Goal: Task Accomplishment & Management: Manage account settings

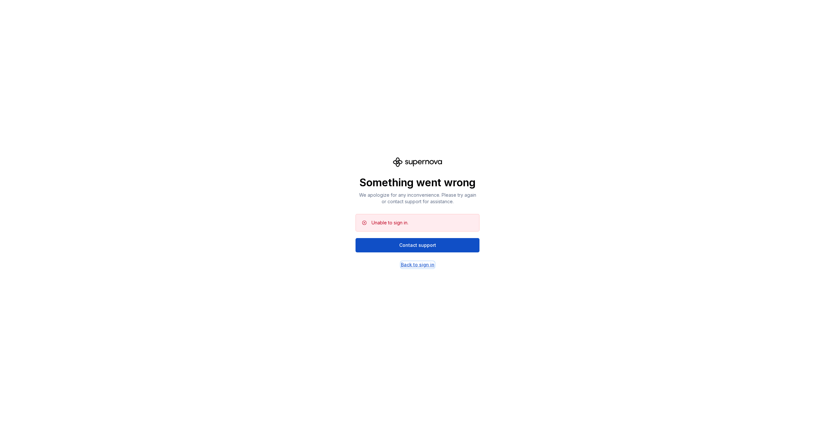
click at [417, 263] on div "Back to sign in" at bounding box center [418, 265] width 34 height 7
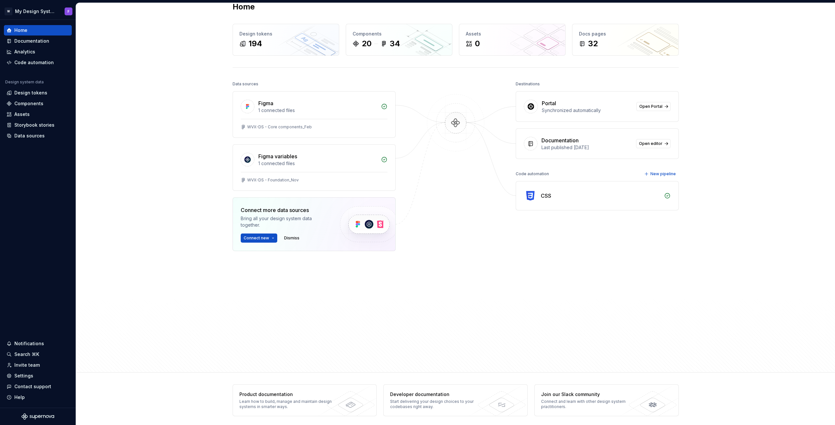
scroll to position [16, 0]
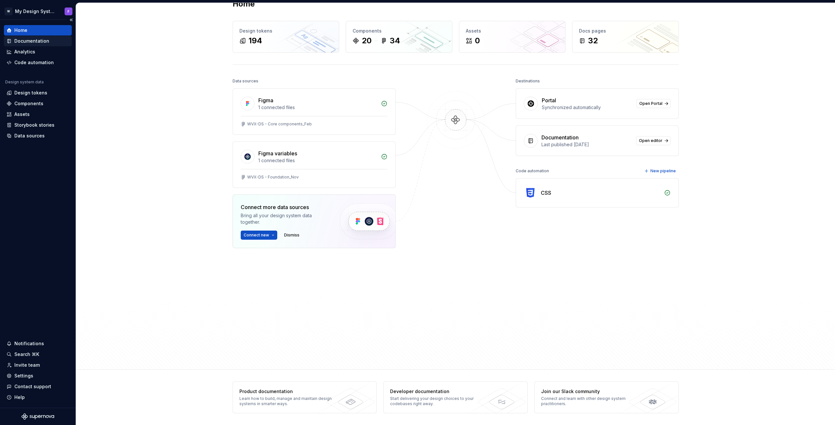
click at [26, 45] on div "Documentation" at bounding box center [38, 41] width 68 height 10
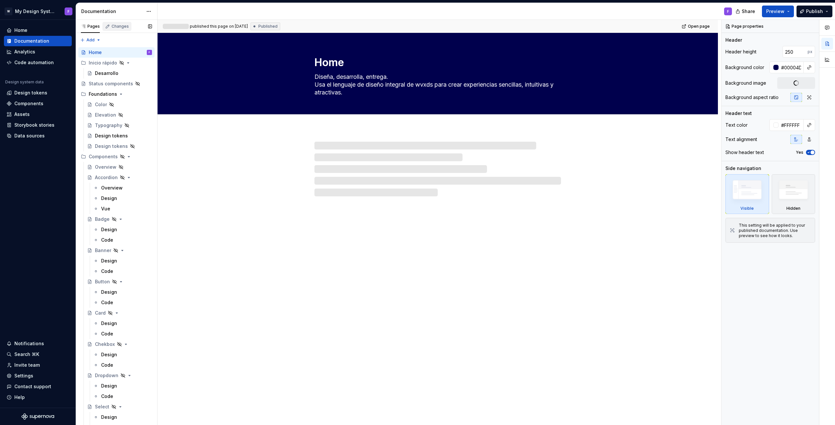
click at [116, 27] on div "Changes" at bounding box center [120, 26] width 17 height 5
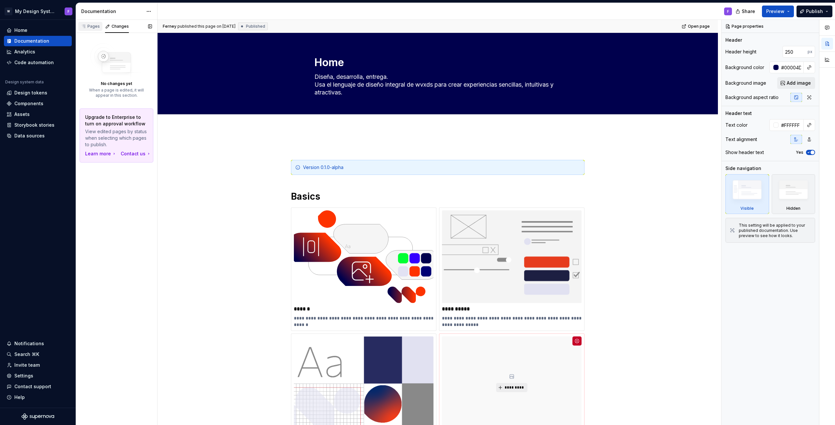
click at [94, 28] on div "Pages" at bounding box center [90, 26] width 19 height 5
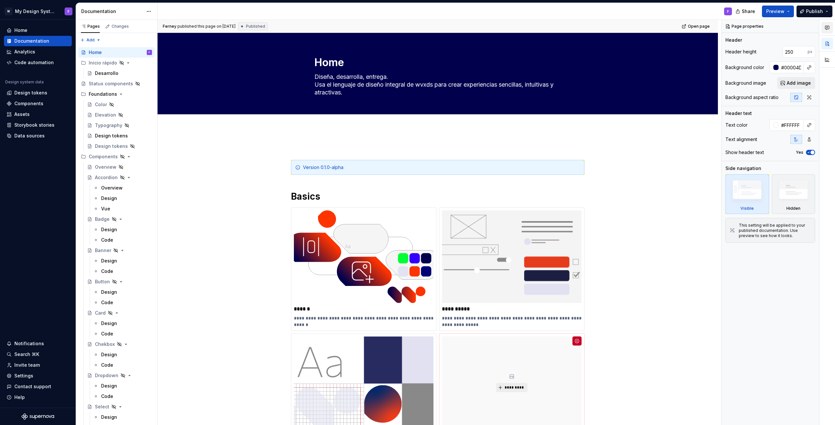
click at [827, 28] on icon "button" at bounding box center [826, 27] width 5 height 5
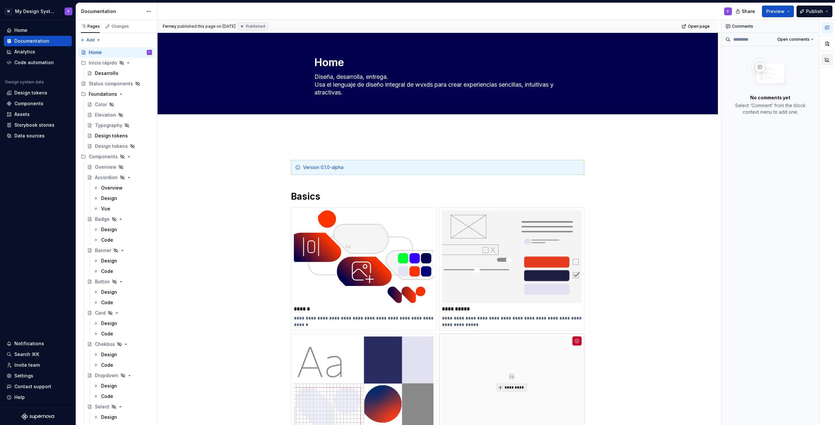
click at [827, 61] on button "button" at bounding box center [827, 60] width 12 height 12
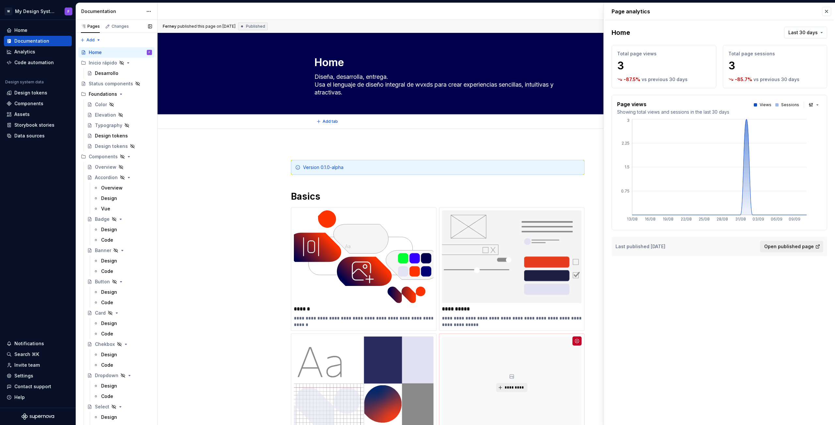
type textarea "*"
click at [22, 32] on div "Home" at bounding box center [20, 30] width 13 height 7
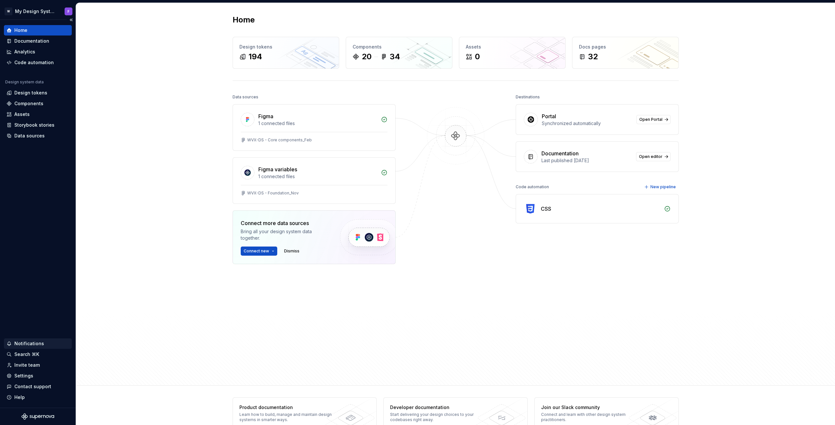
click at [26, 344] on div "Notifications" at bounding box center [29, 344] width 30 height 7
click at [22, 376] on html "W My Design System F Home Documentation Analytics Code automation Design system…" at bounding box center [417, 212] width 835 height 425
click at [22, 376] on div "Settings" at bounding box center [23, 376] width 19 height 7
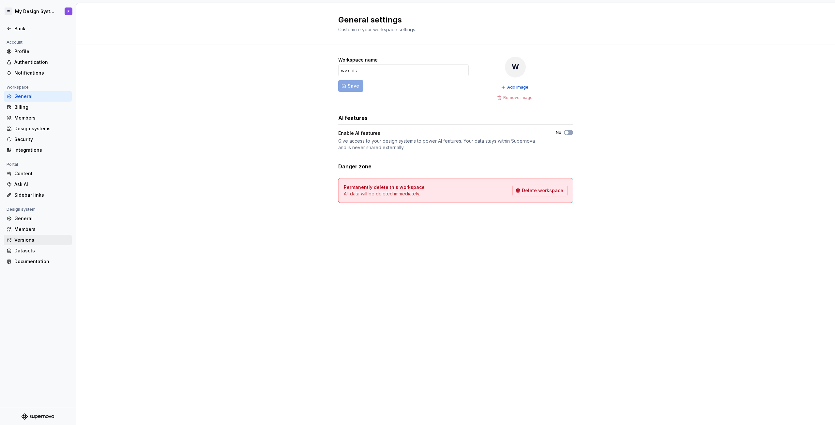
click at [25, 240] on div "Versions" at bounding box center [41, 240] width 55 height 7
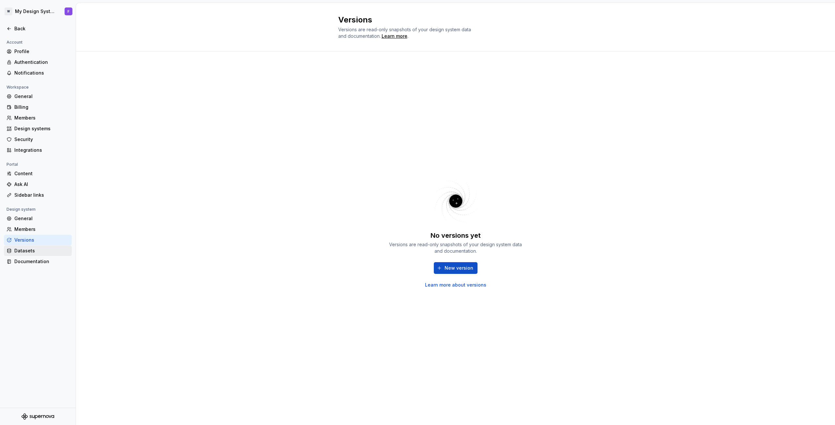
click at [25, 250] on div "Datasets" at bounding box center [41, 251] width 55 height 7
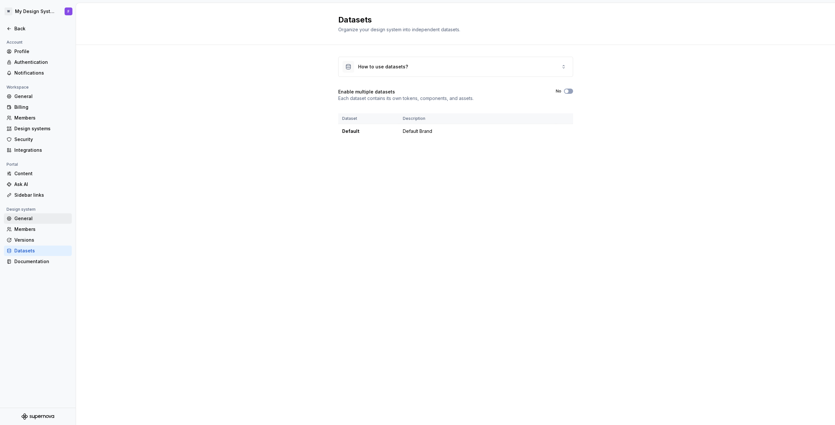
click at [24, 216] on div "General" at bounding box center [41, 219] width 55 height 7
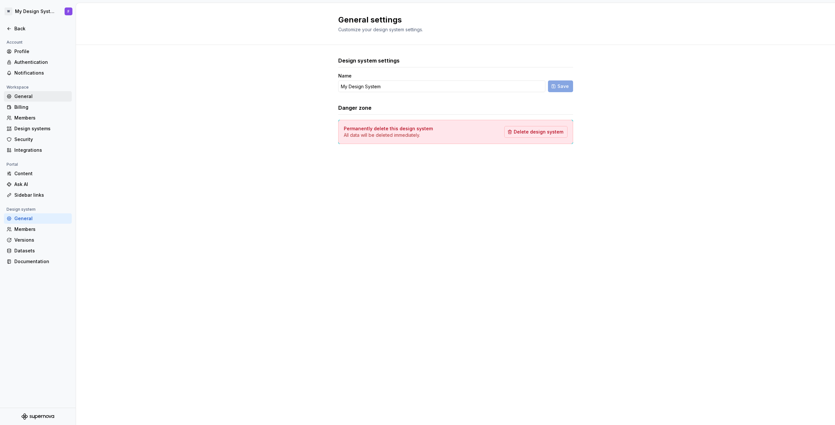
click at [30, 97] on div "General" at bounding box center [41, 96] width 55 height 7
